Goal: Information Seeking & Learning: Find specific page/section

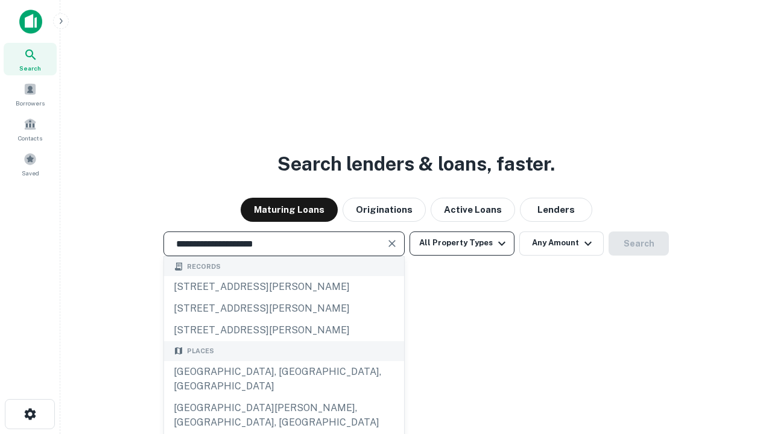
click at [284, 398] on div "[GEOGRAPHIC_DATA], [GEOGRAPHIC_DATA], [GEOGRAPHIC_DATA]" at bounding box center [284, 379] width 240 height 36
click at [462, 243] on button "All Property Types" at bounding box center [462, 244] width 105 height 24
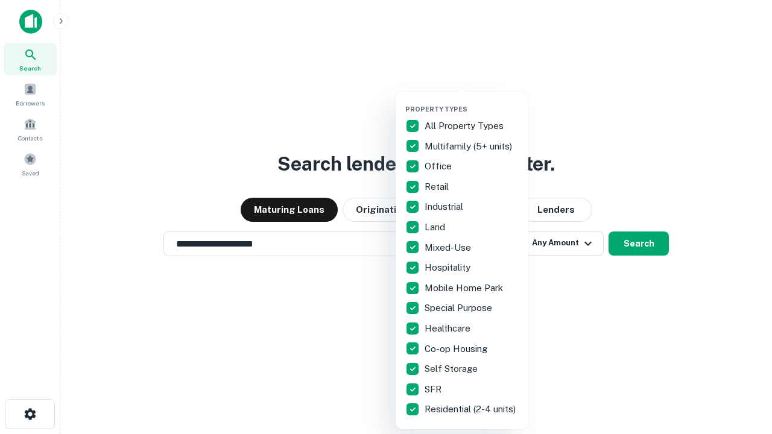
type input "**********"
click at [472, 101] on button "button" at bounding box center [471, 101] width 133 height 1
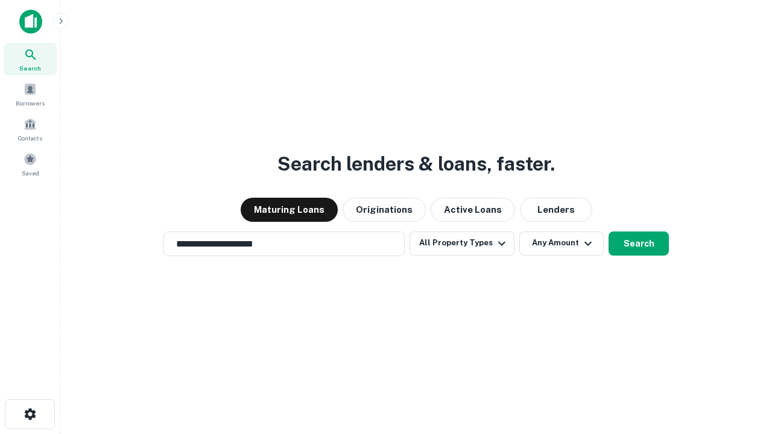
scroll to position [19, 0]
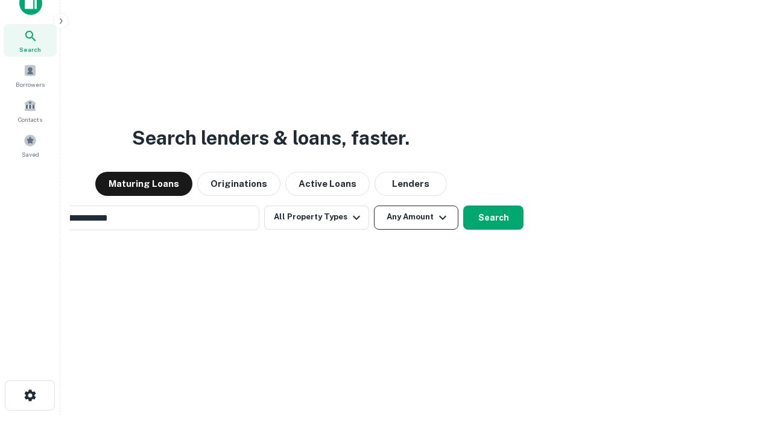
click at [374, 206] on button "Any Amount" at bounding box center [416, 218] width 84 height 24
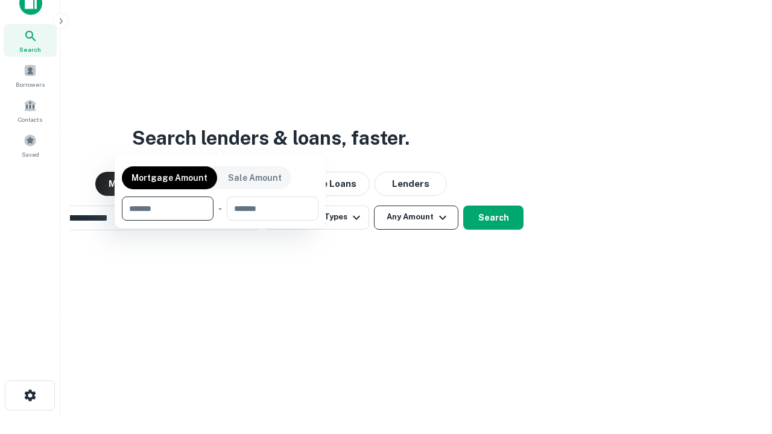
scroll to position [87, 341]
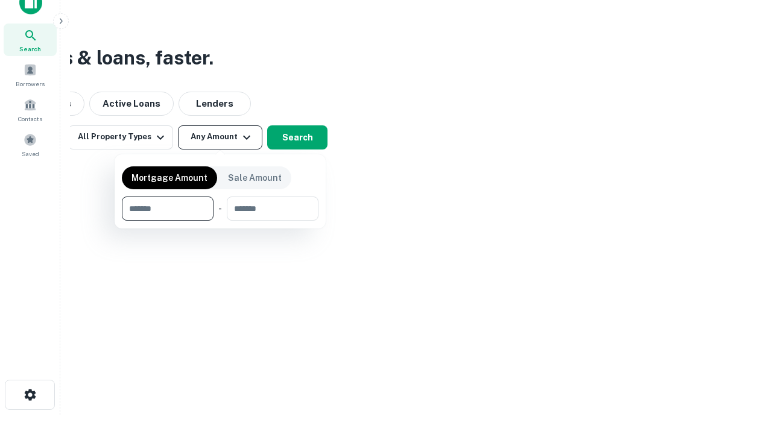
type input "*******"
click at [220, 221] on button "button" at bounding box center [220, 221] width 197 height 1
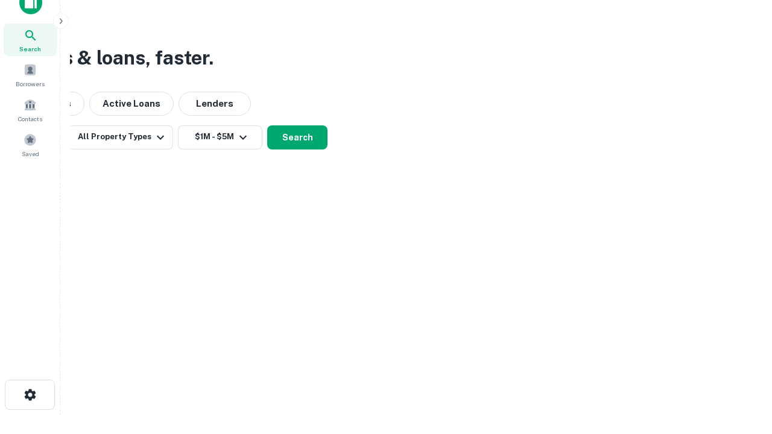
scroll to position [7, 223]
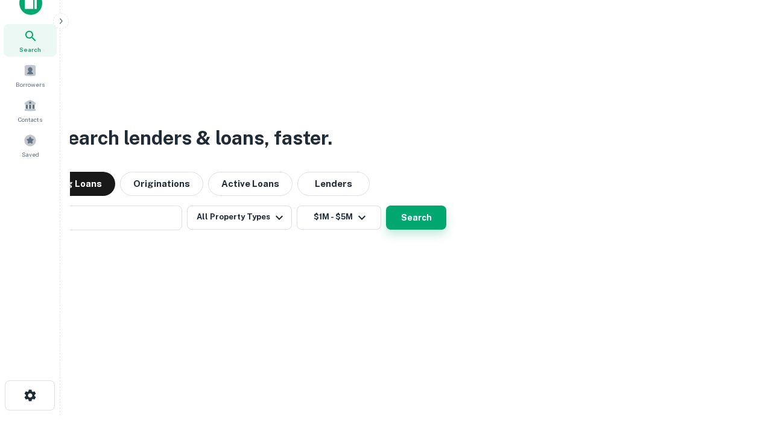
click at [386, 206] on button "Search" at bounding box center [416, 218] width 60 height 24
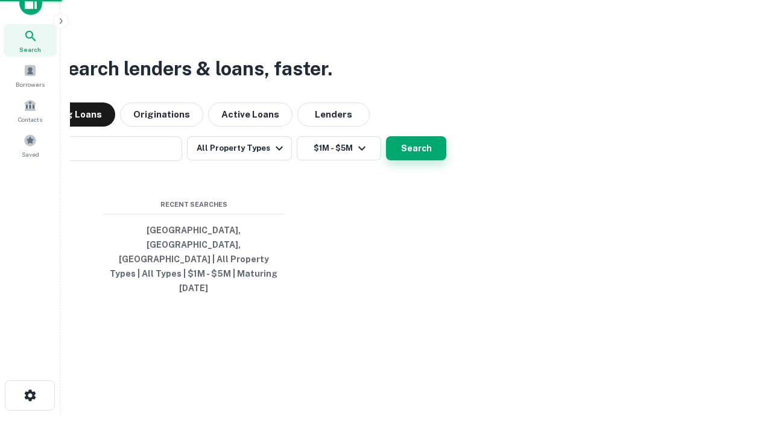
scroll to position [32, 341]
